Goal: Task Accomplishment & Management: Manage account settings

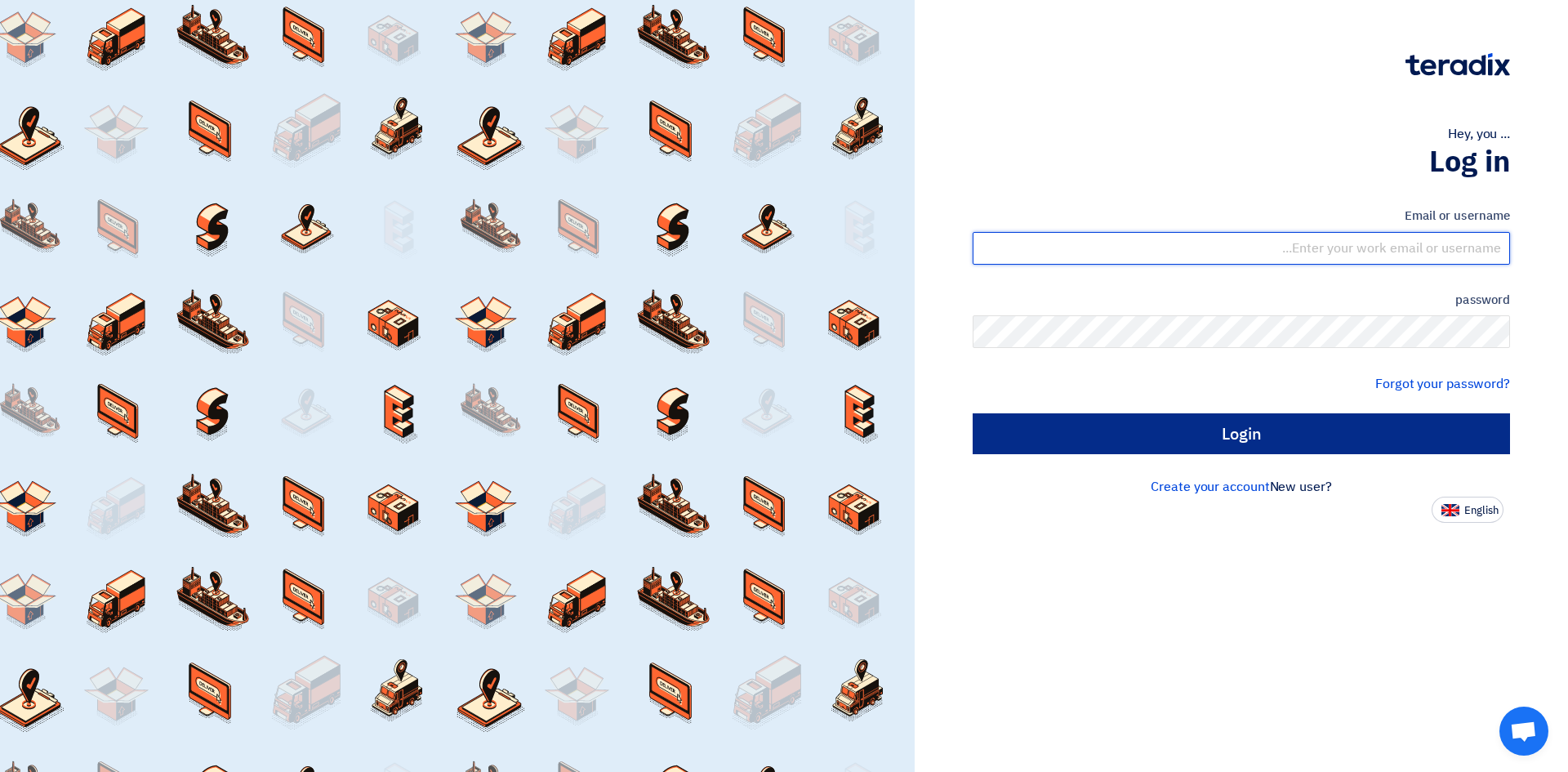
type input "[EMAIL_ADDRESS][PERSON_NAME][DOMAIN_NAME]"
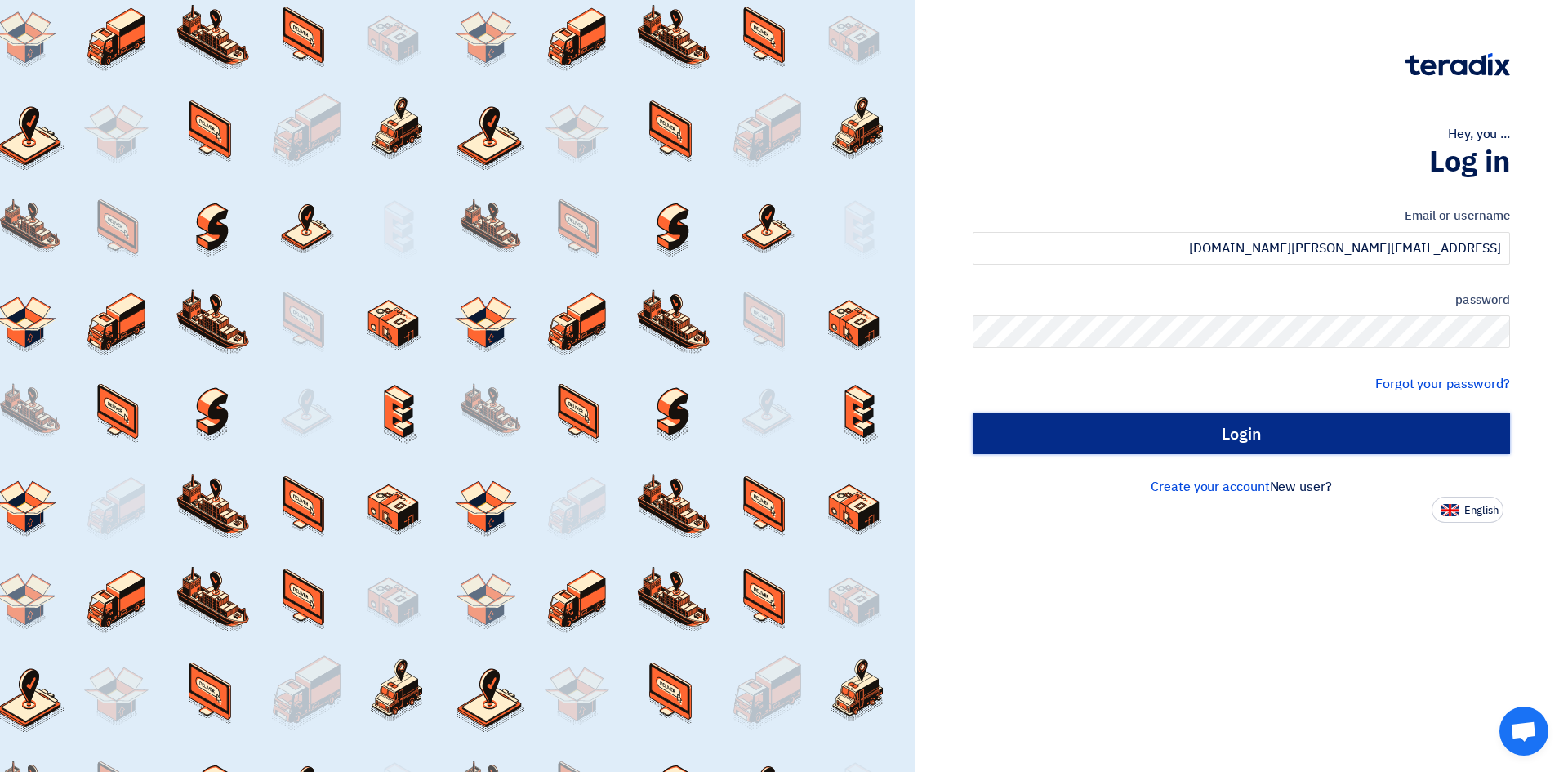
click at [1264, 442] on input "Login" at bounding box center [1240, 433] width 537 height 41
type input "Sign in"
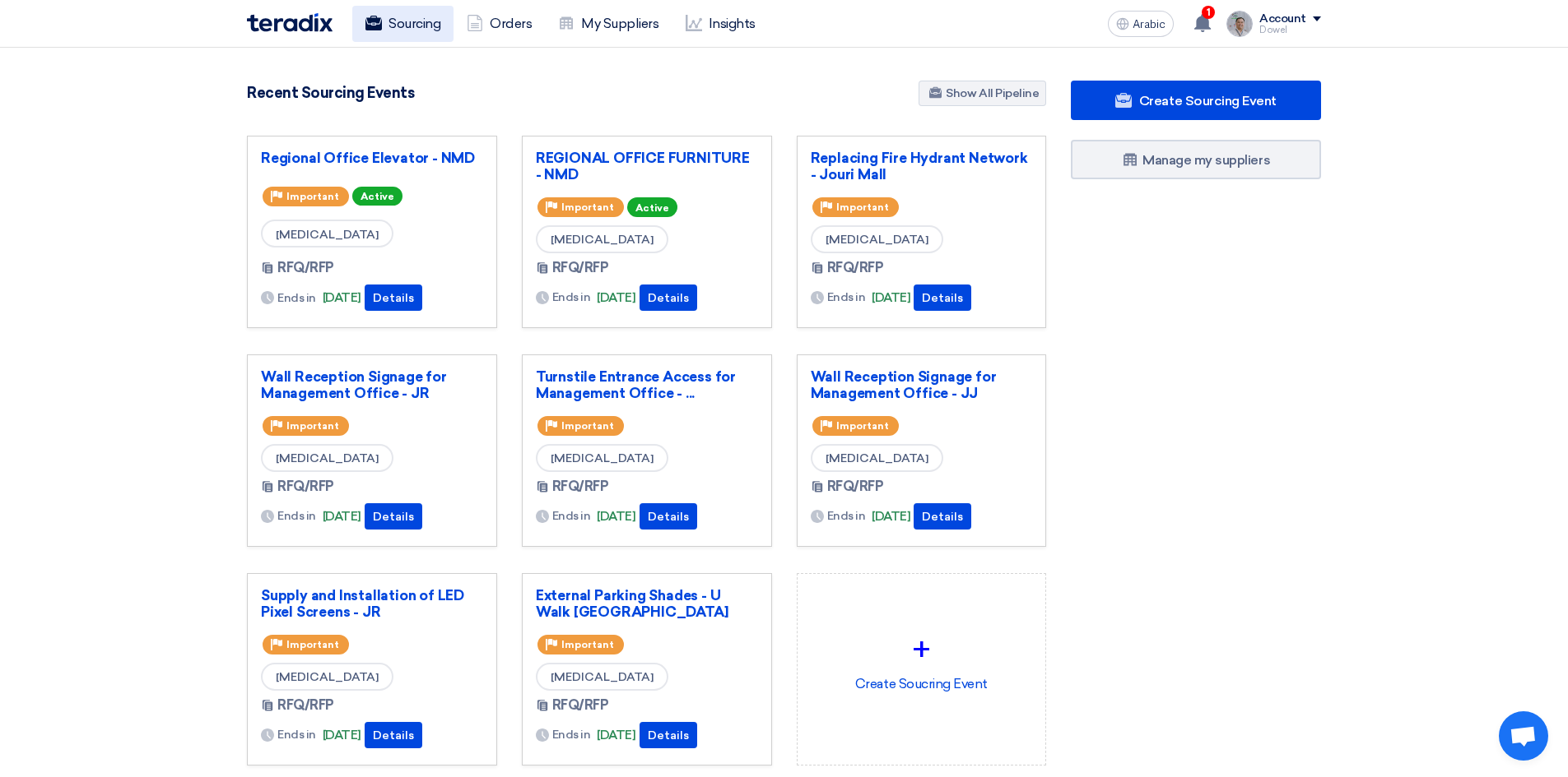
click at [427, 25] on font "Sourcing" at bounding box center [414, 23] width 52 height 16
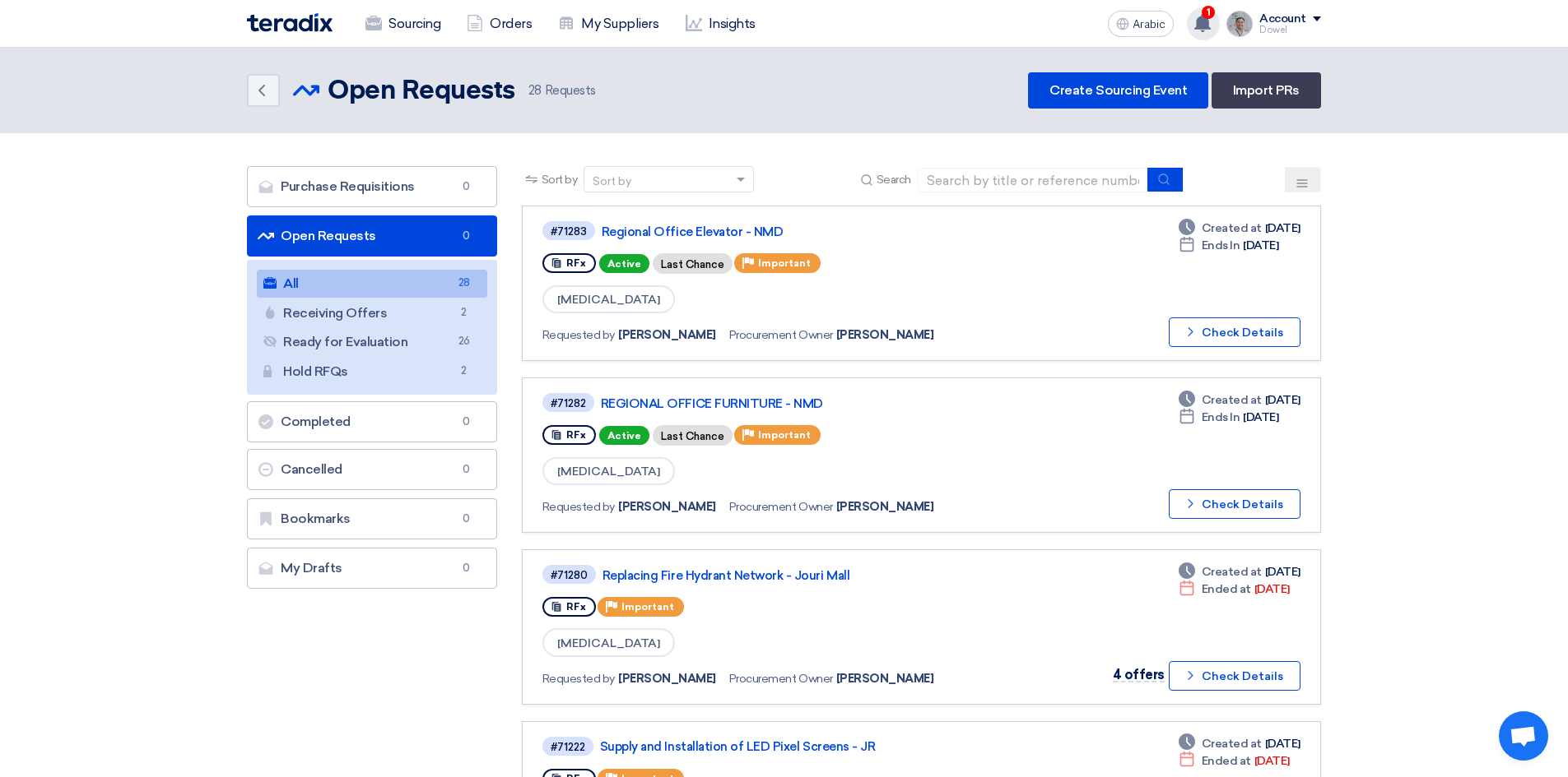
click at [1196, 28] on use at bounding box center [1202, 23] width 17 height 18
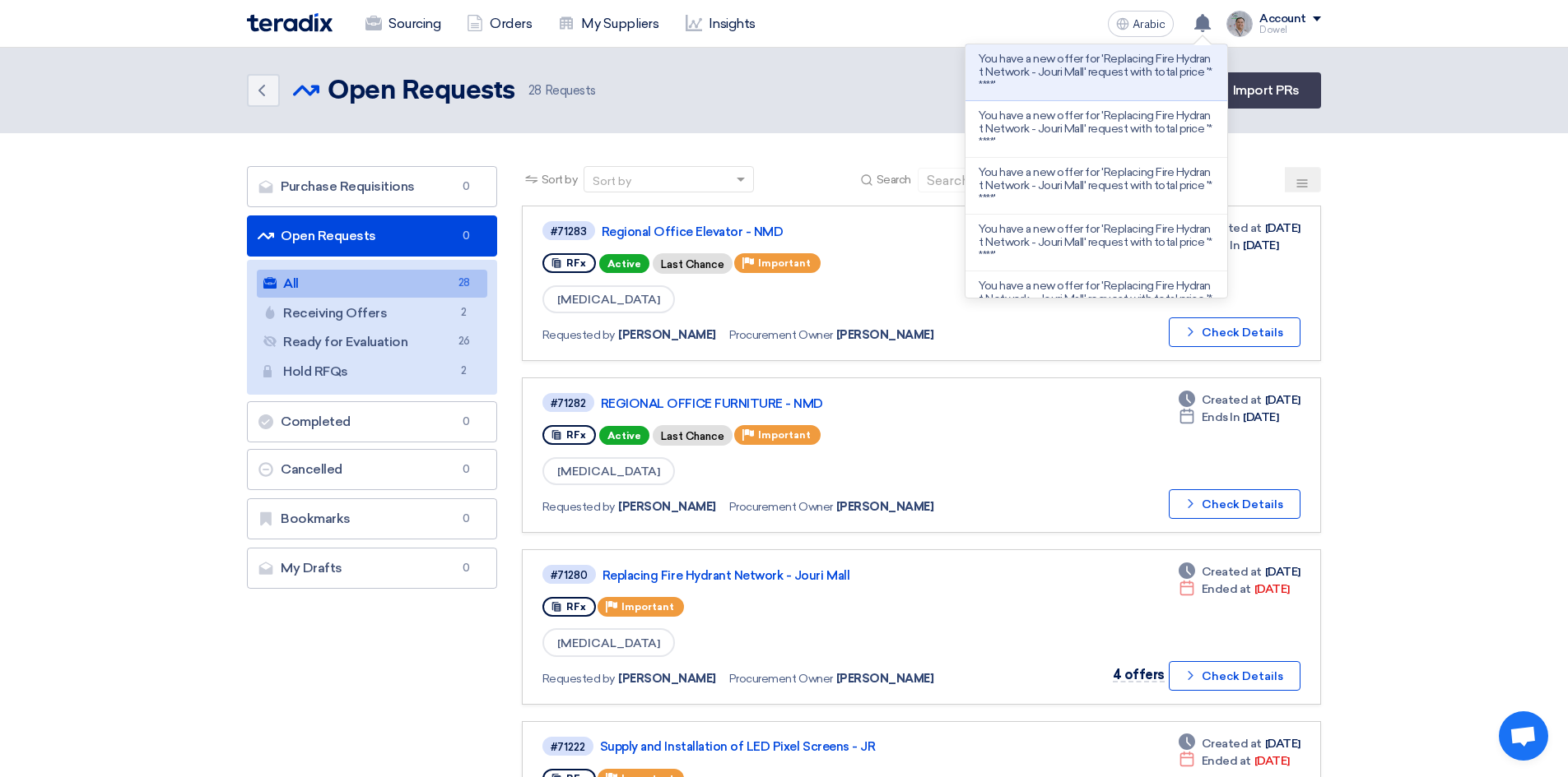
click at [837, 91] on div "Back Open Requests Open Requests 28 Requests Create Sourcing Event Import PRs" at bounding box center [784, 90] width 1074 height 36
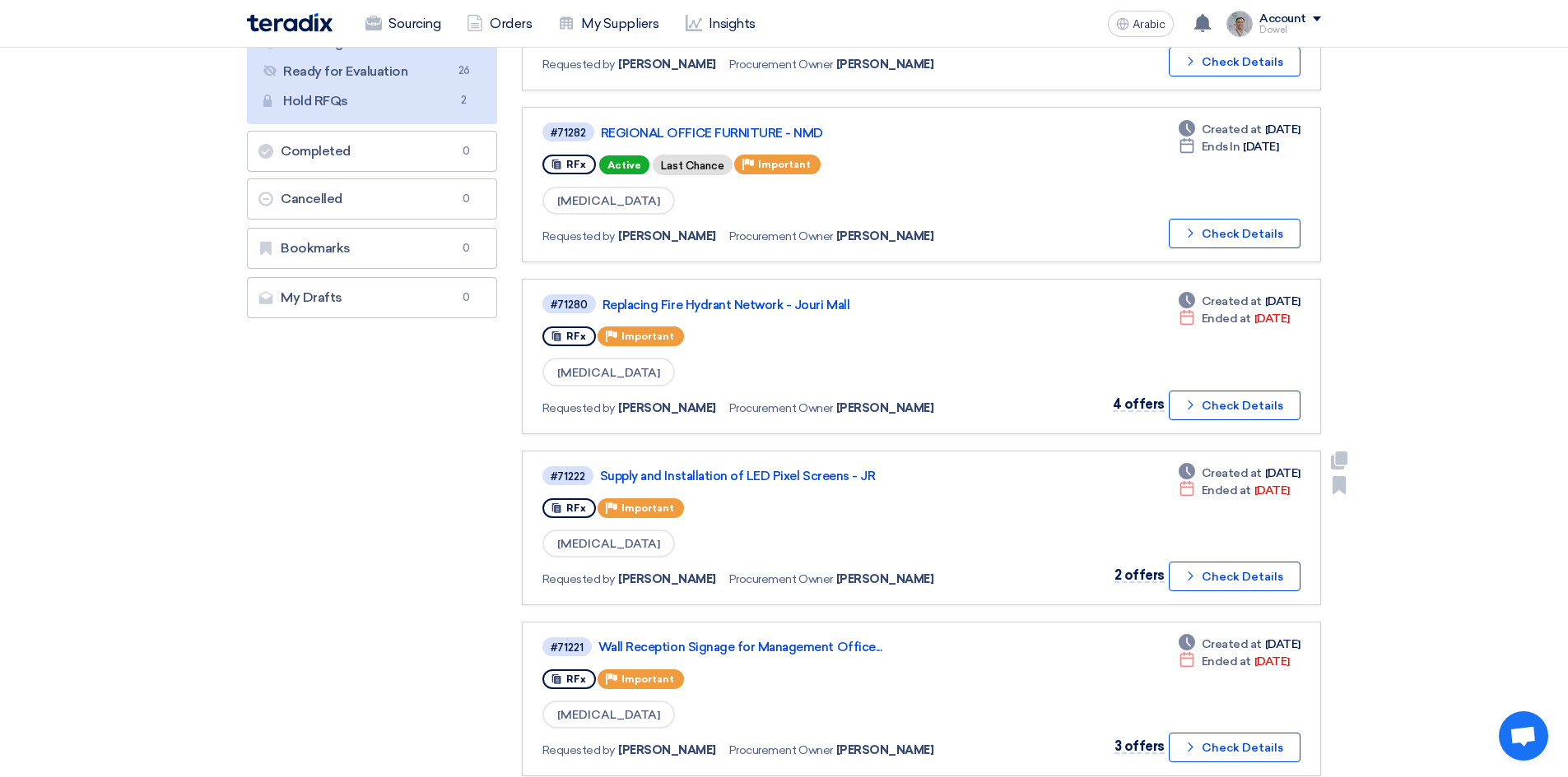
scroll to position [329, 0]
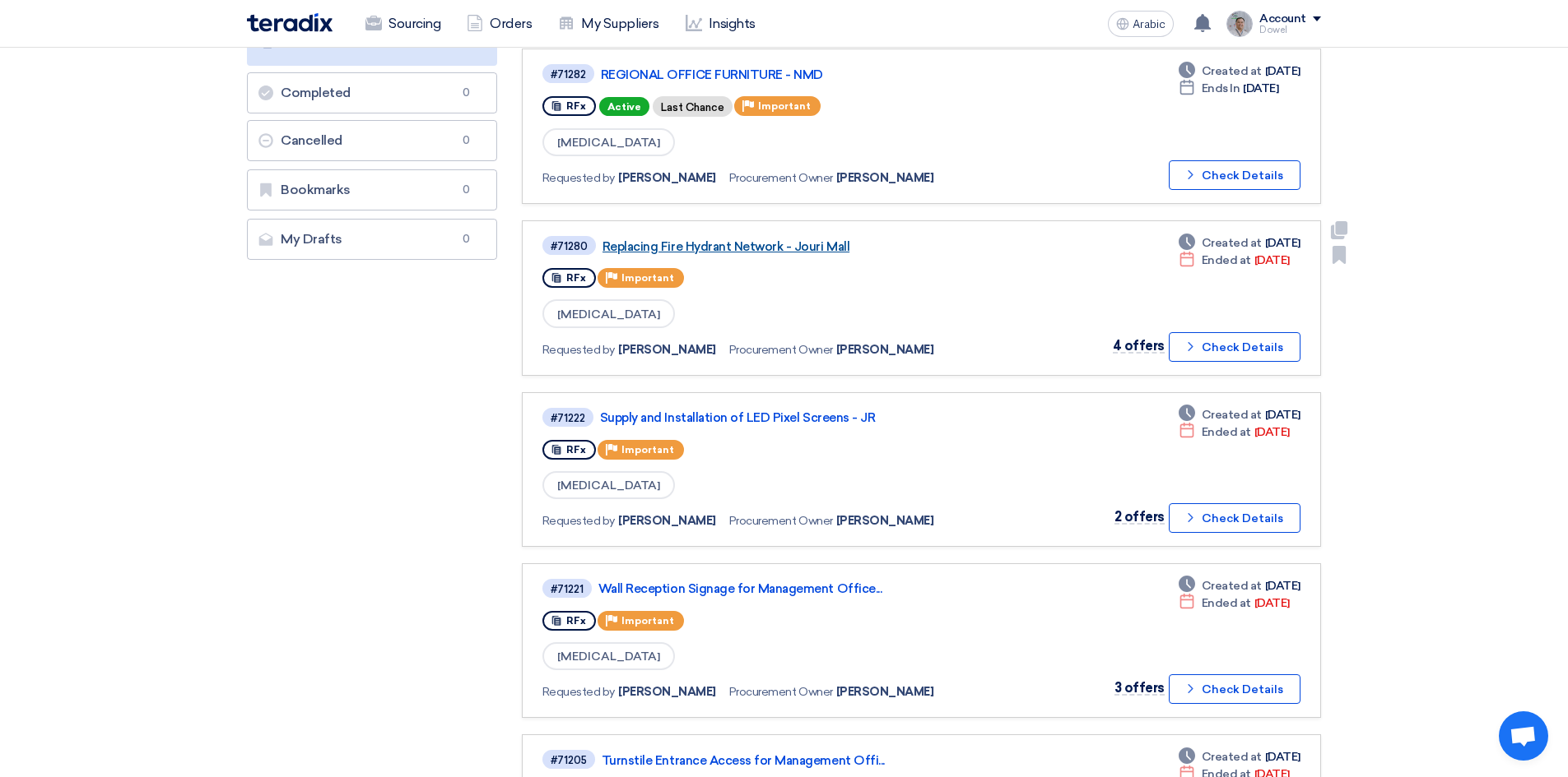
click at [732, 249] on font "Replacing Fire Hydrant Network - Jouri Mall" at bounding box center [725, 247] width 247 height 15
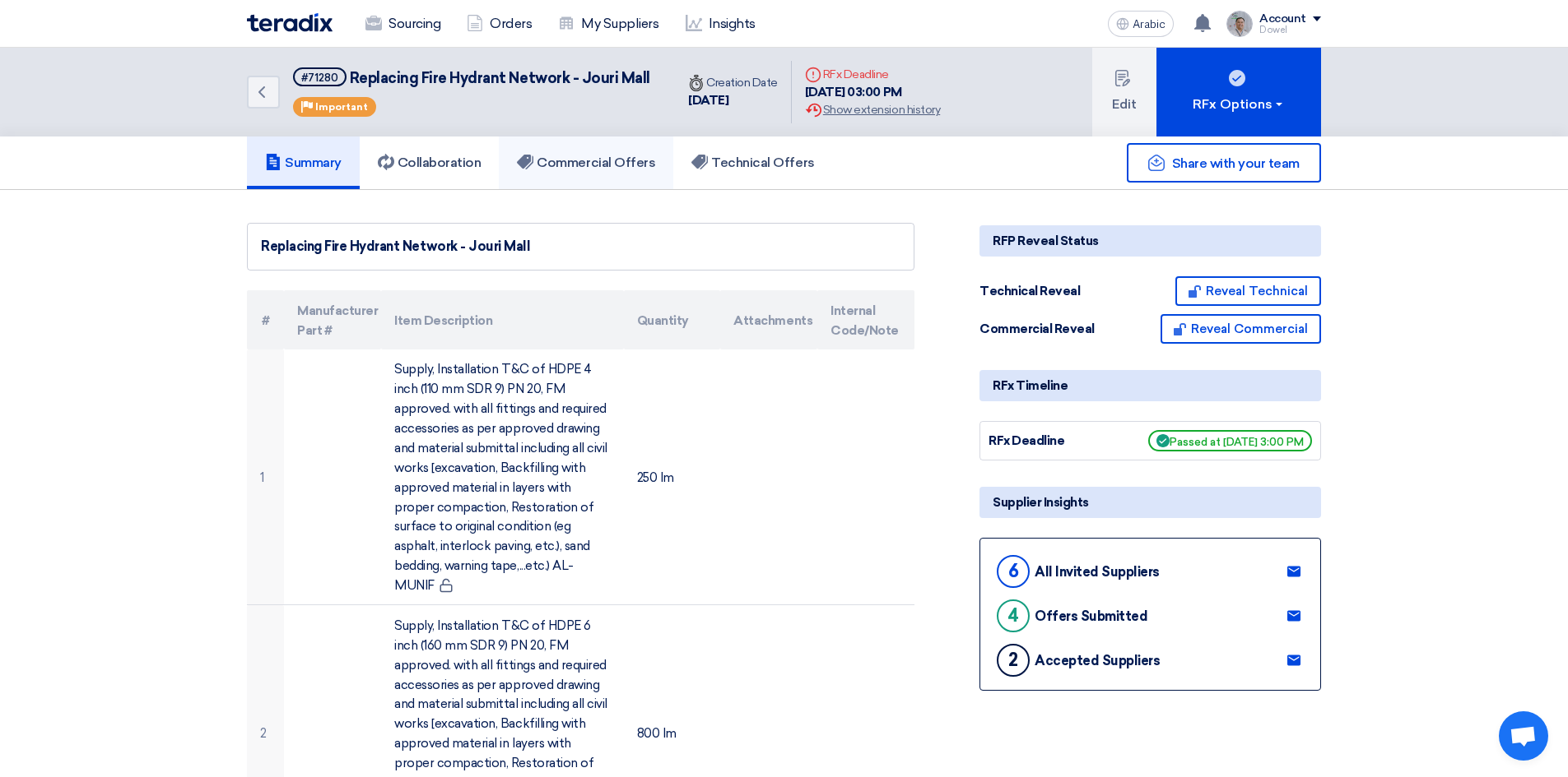
click at [606, 171] on link "Commercial Offers" at bounding box center [586, 162] width 175 height 53
